Goal: Find specific page/section

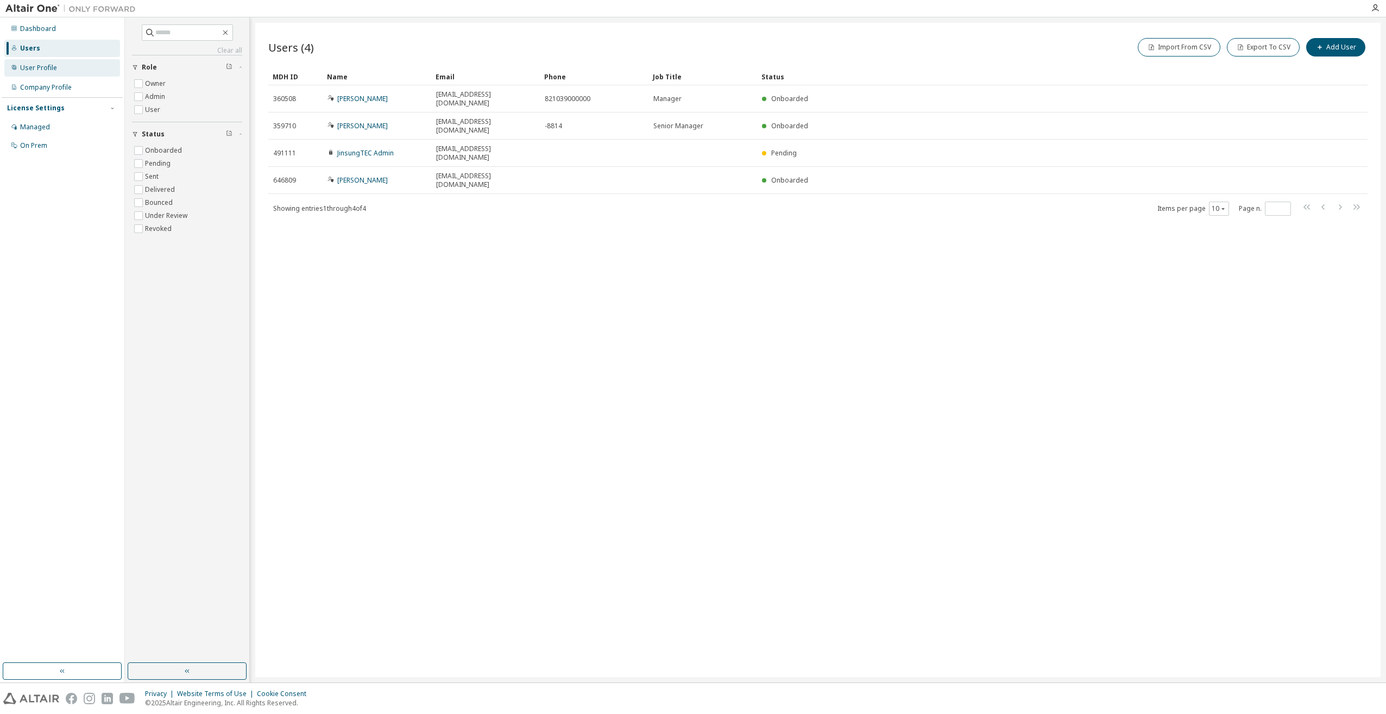
click at [35, 70] on div "User Profile" at bounding box center [38, 68] width 37 height 9
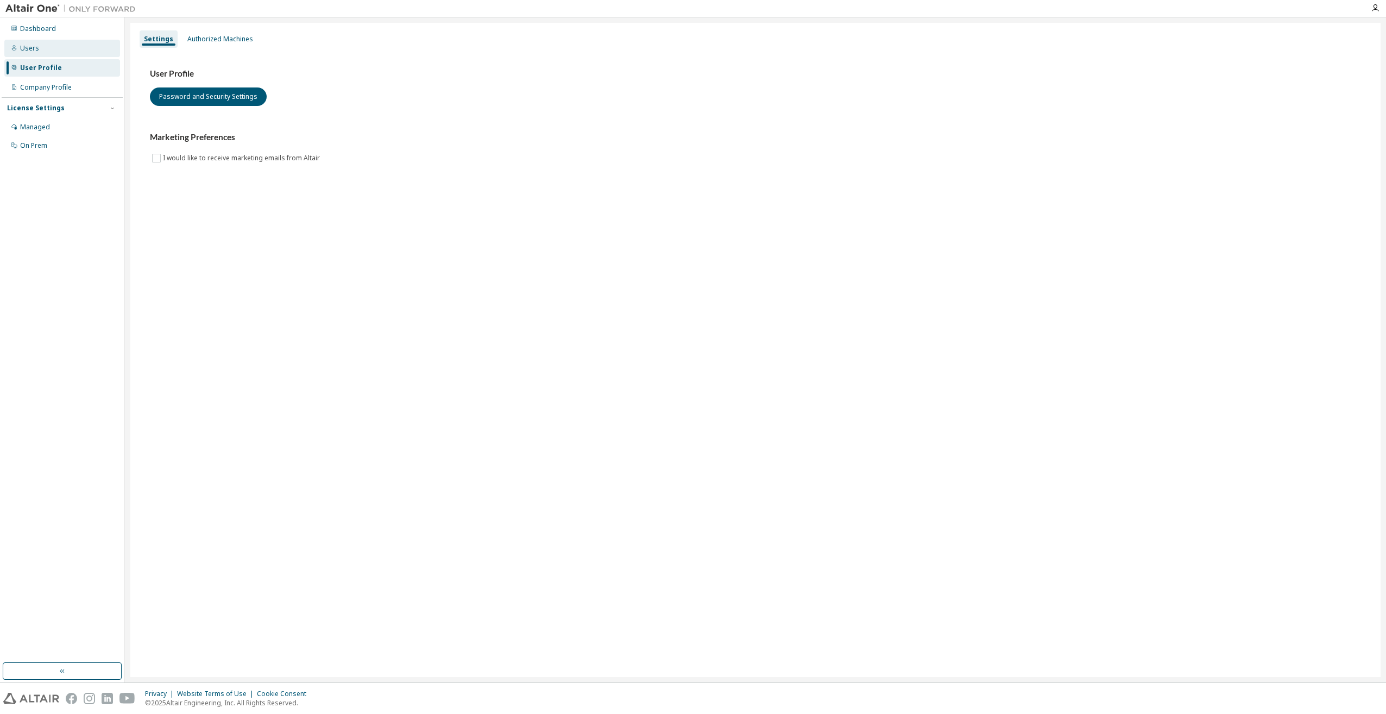
click at [19, 54] on div "Users" at bounding box center [62, 48] width 116 height 17
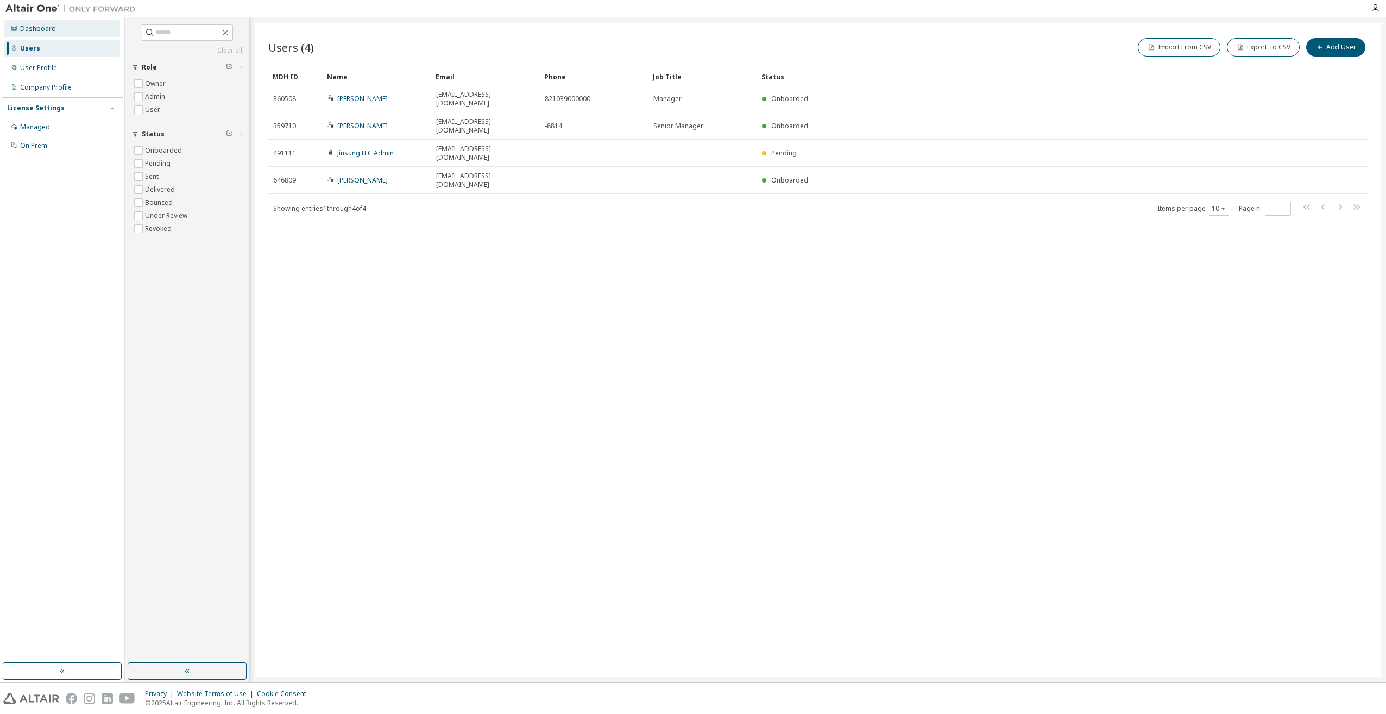
click at [29, 34] on div "Dashboard" at bounding box center [62, 28] width 116 height 17
